Goal: Information Seeking & Learning: Learn about a topic

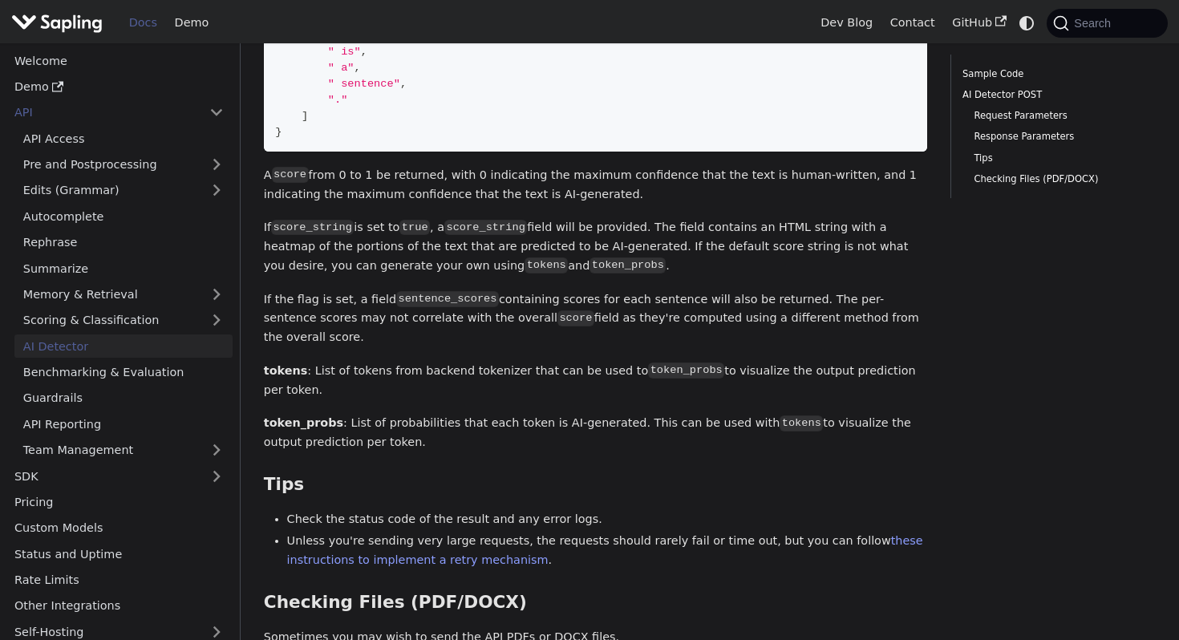
scroll to position [1665, 0]
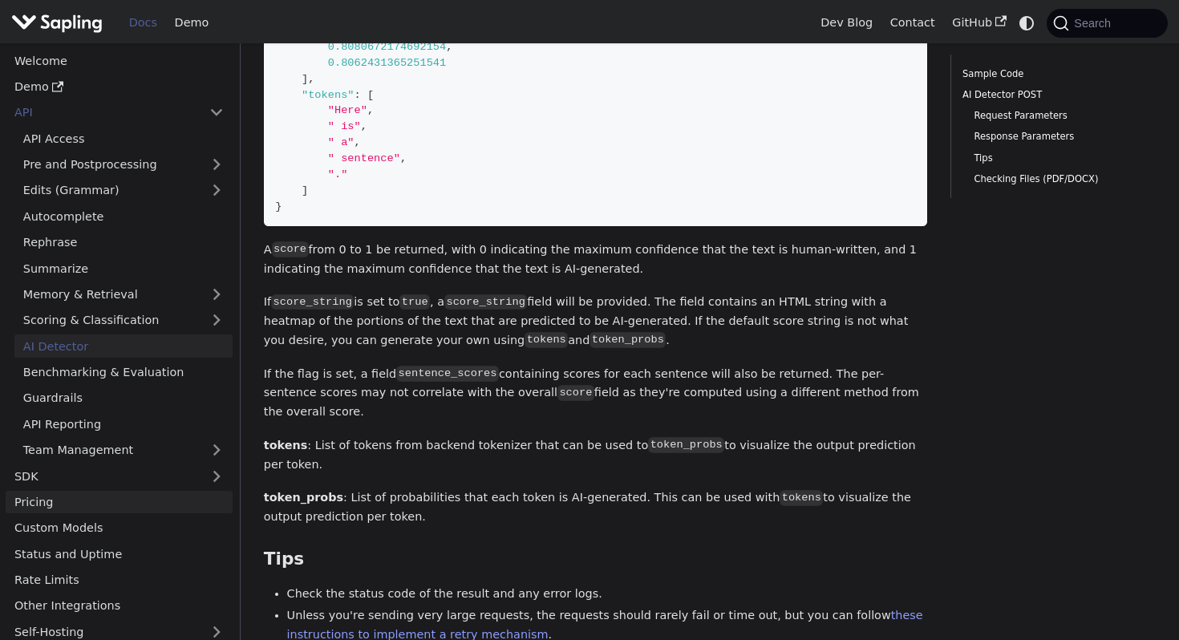
click at [73, 498] on link "Pricing" at bounding box center [119, 502] width 227 height 23
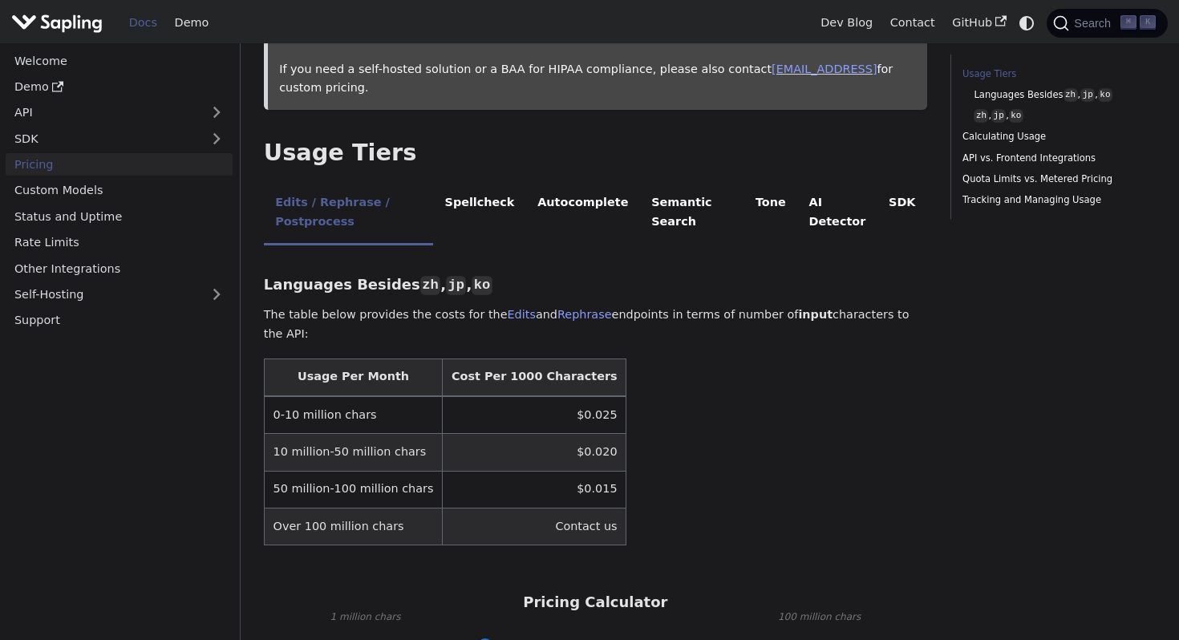
scroll to position [266, 0]
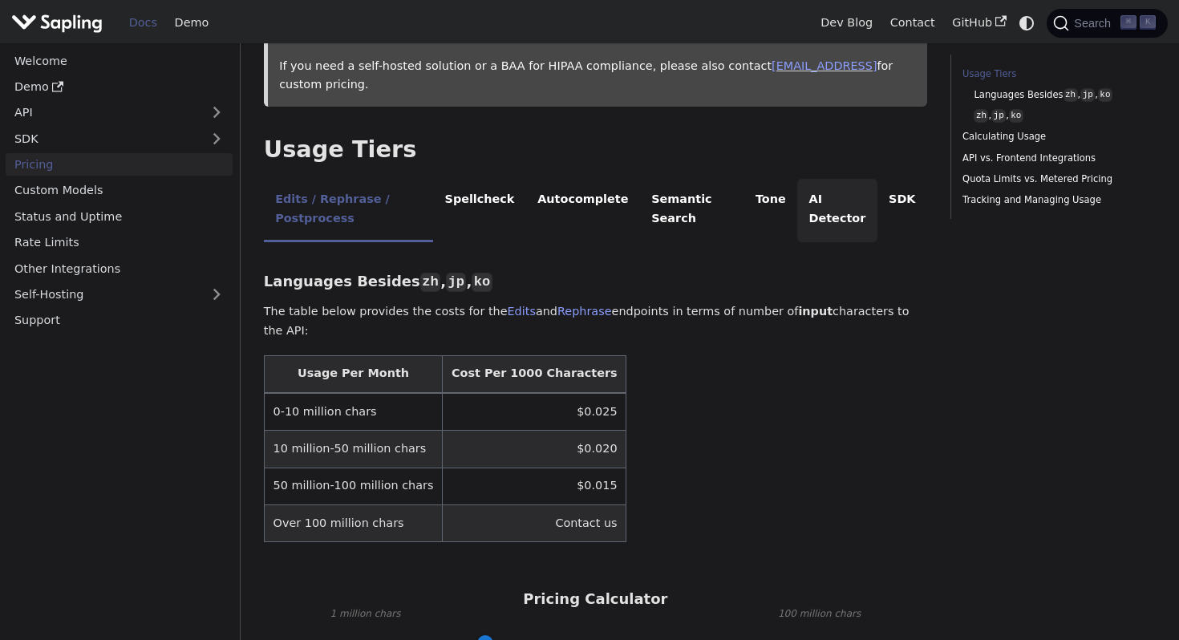
click at [853, 198] on li "AI Detector" at bounding box center [837, 210] width 80 height 63
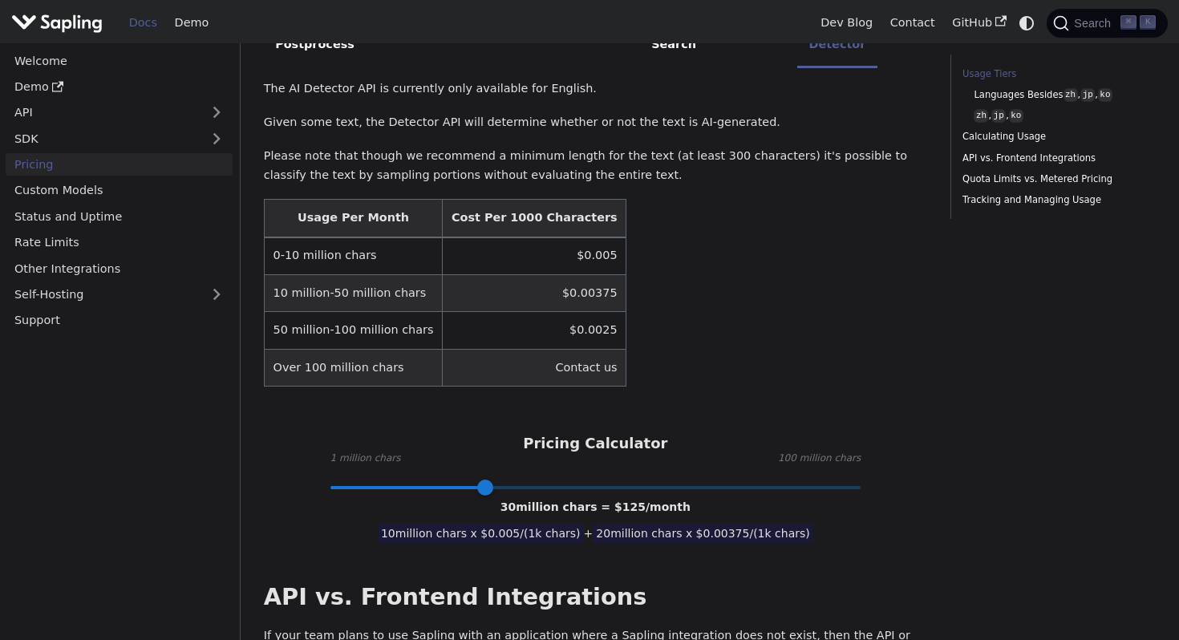
scroll to position [449, 0]
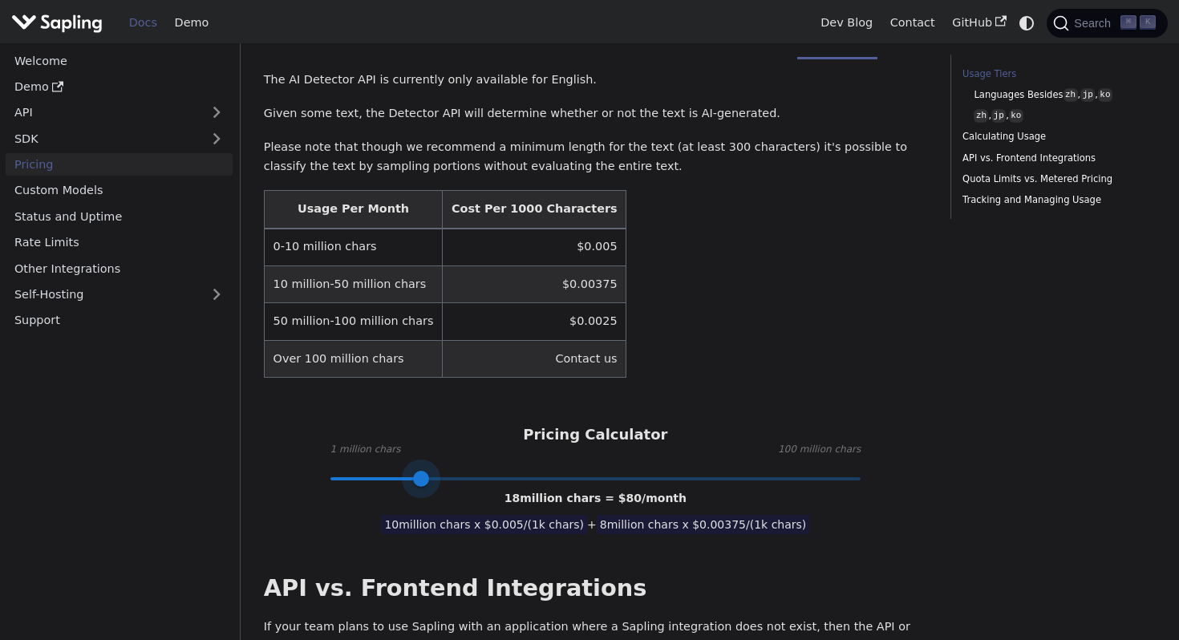
drag, startPoint x: 488, startPoint y: 478, endPoint x: 422, endPoint y: 479, distance: 65.8
click at [422, 479] on span at bounding box center [421, 479] width 16 height 16
type input "9"
drag, startPoint x: 422, startPoint y: 479, endPoint x: 371, endPoint y: 479, distance: 51.3
click at [371, 479] on span at bounding box center [373, 479] width 16 height 16
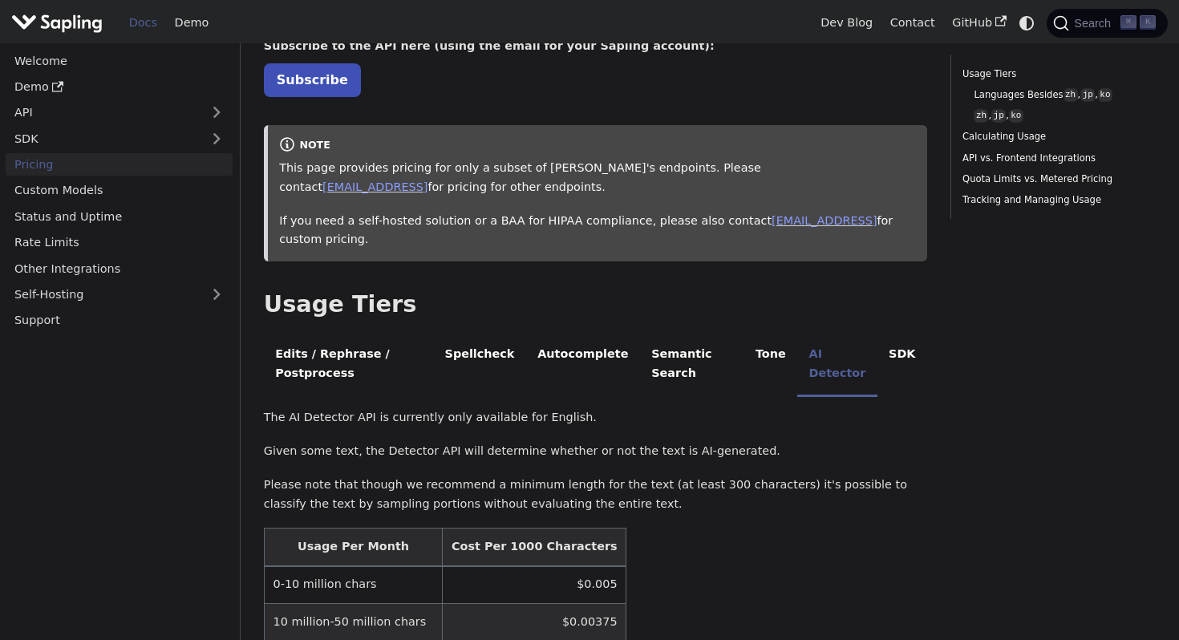
scroll to position [0, 0]
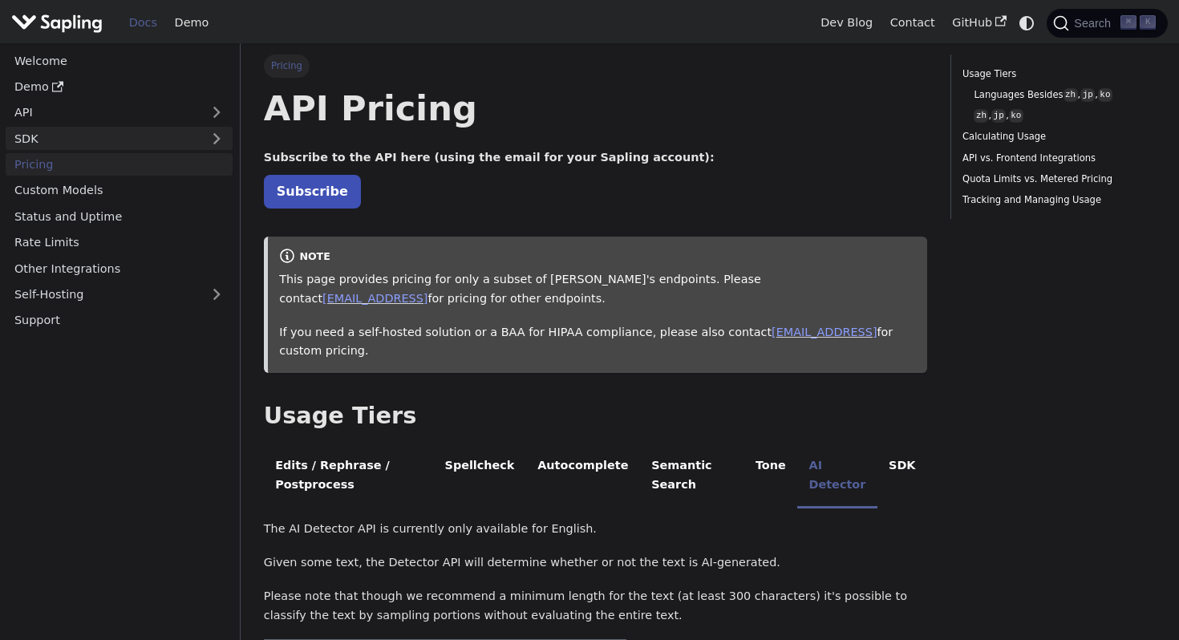
click at [173, 137] on link "SDK" at bounding box center [103, 138] width 195 height 23
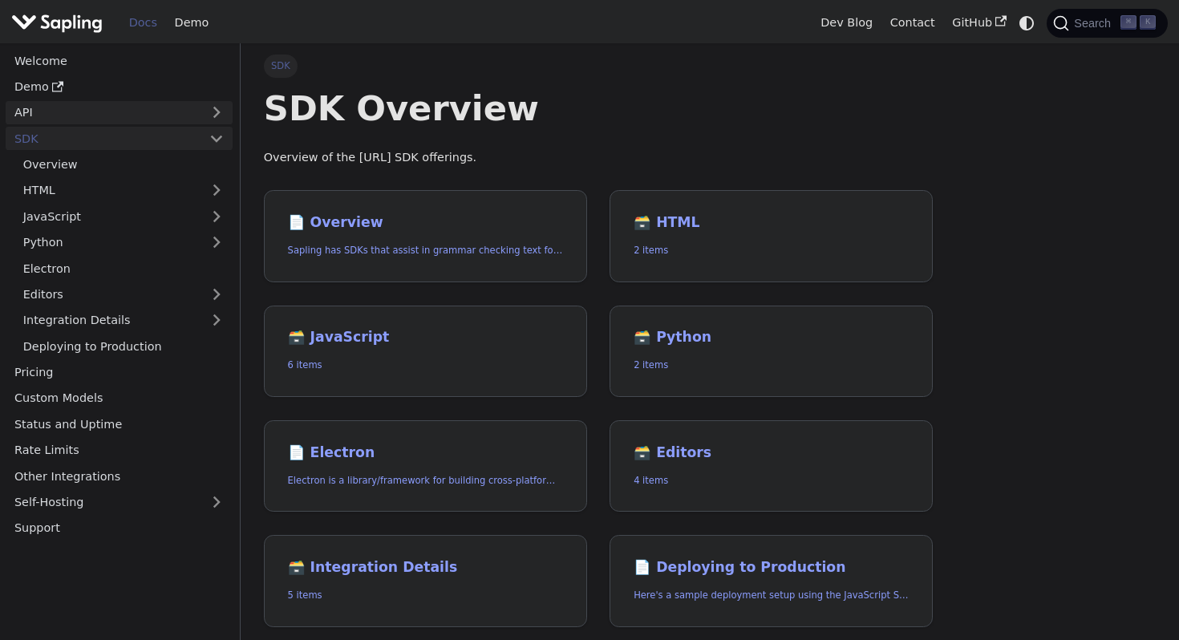
click at [172, 117] on link "API" at bounding box center [103, 112] width 195 height 23
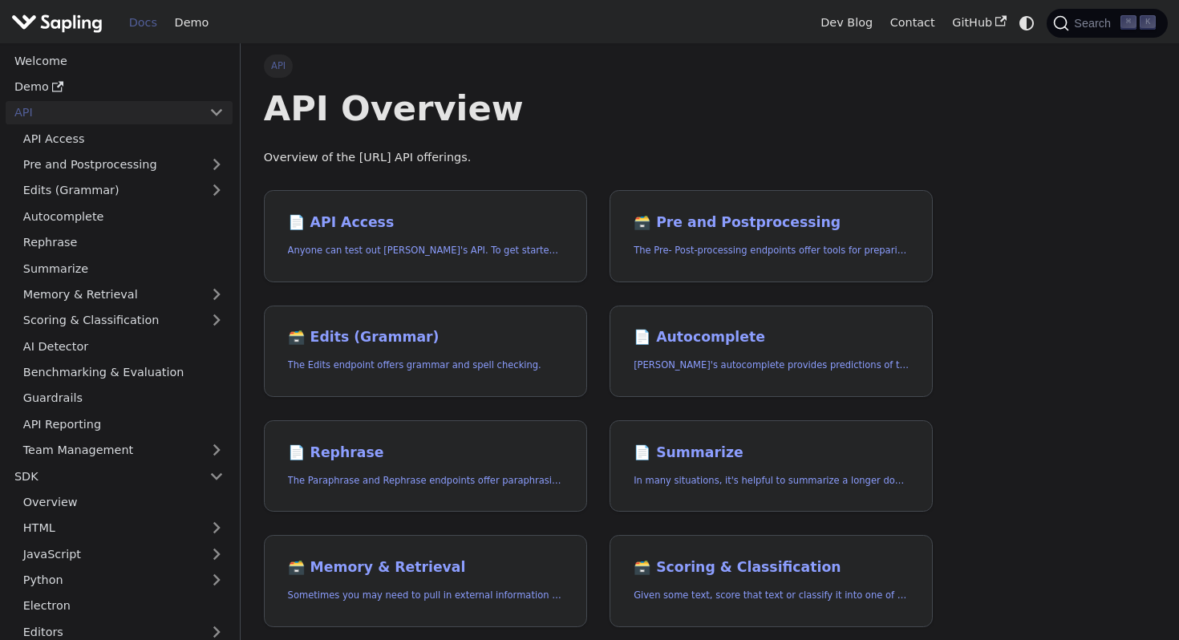
click at [145, 358] on ul "API Access Pre and Postprocessing Edits (Grammar) Autocomplete Rephrase Summari…" at bounding box center [119, 294] width 227 height 335
click at [145, 353] on link "AI Detector" at bounding box center [123, 346] width 218 height 23
